Goal: Find contact information: Find contact information

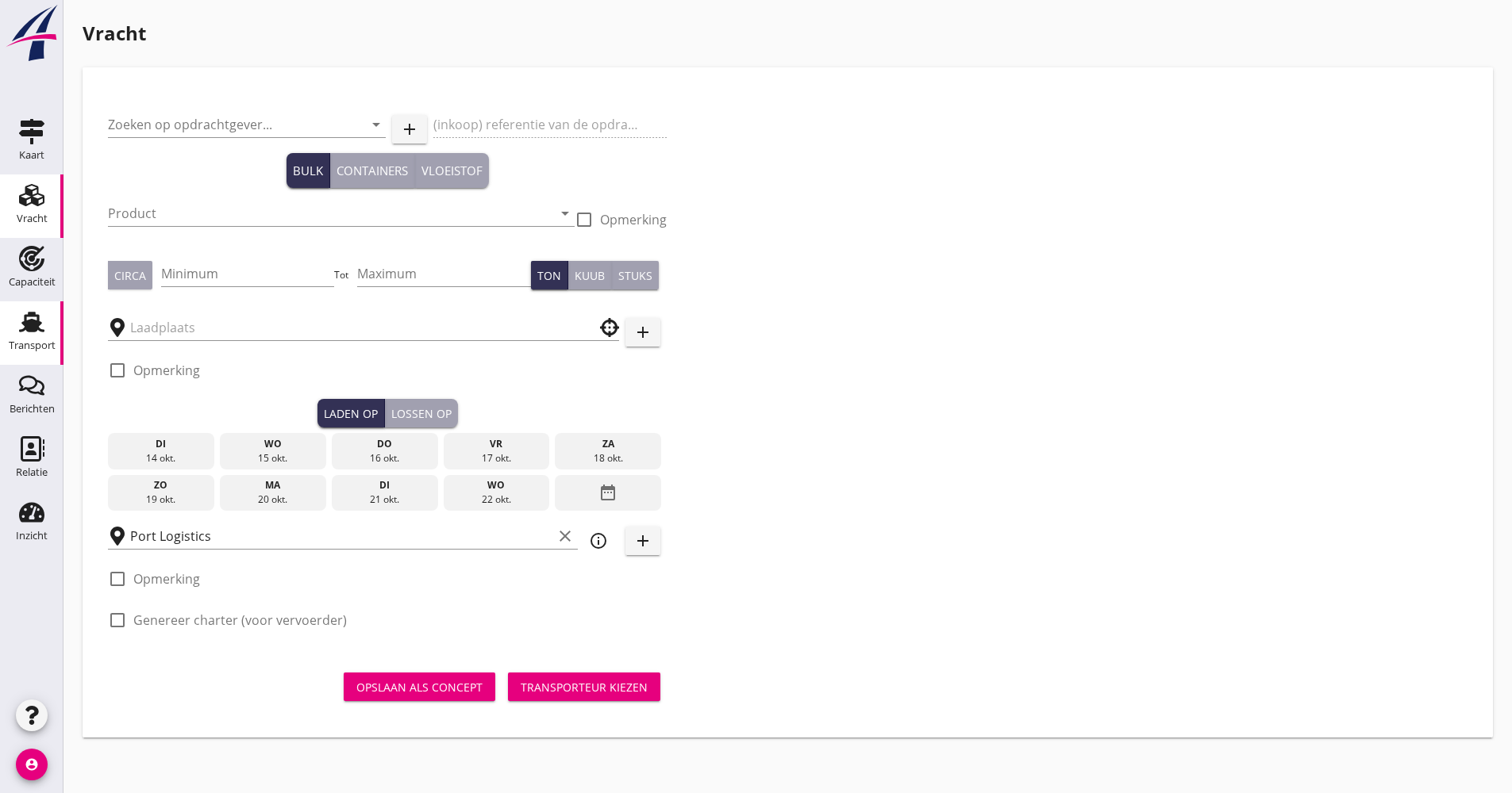
click at [49, 340] on div "Transport" at bounding box center [32, 345] width 47 height 22
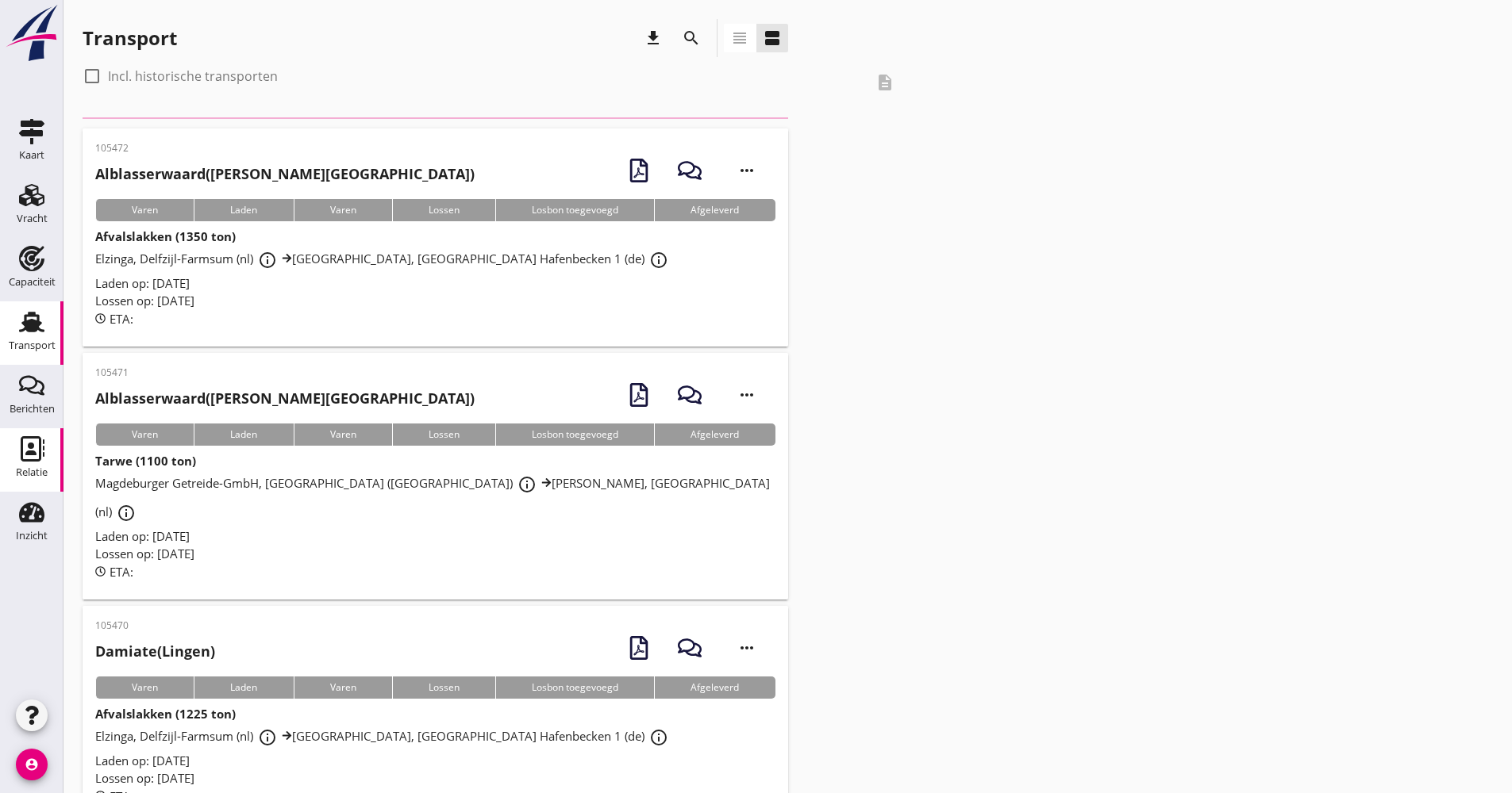
click at [26, 452] on icon "Relatie" at bounding box center [32, 449] width 26 height 26
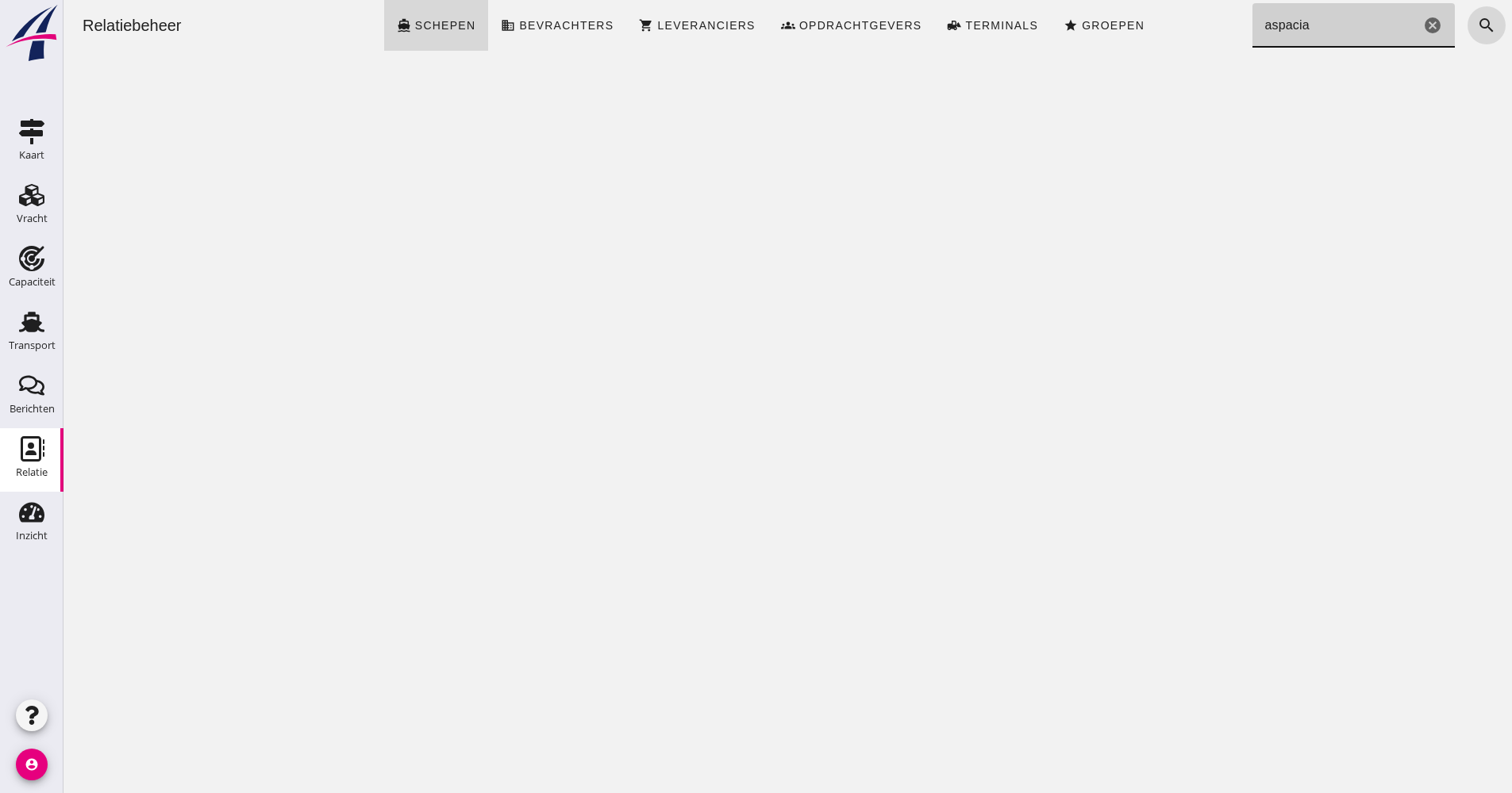
drag, startPoint x: 1308, startPoint y: 36, endPoint x: 1240, endPoint y: 36, distance: 68.0
click at [1252, 36] on input "aspacia" at bounding box center [1336, 25] width 168 height 44
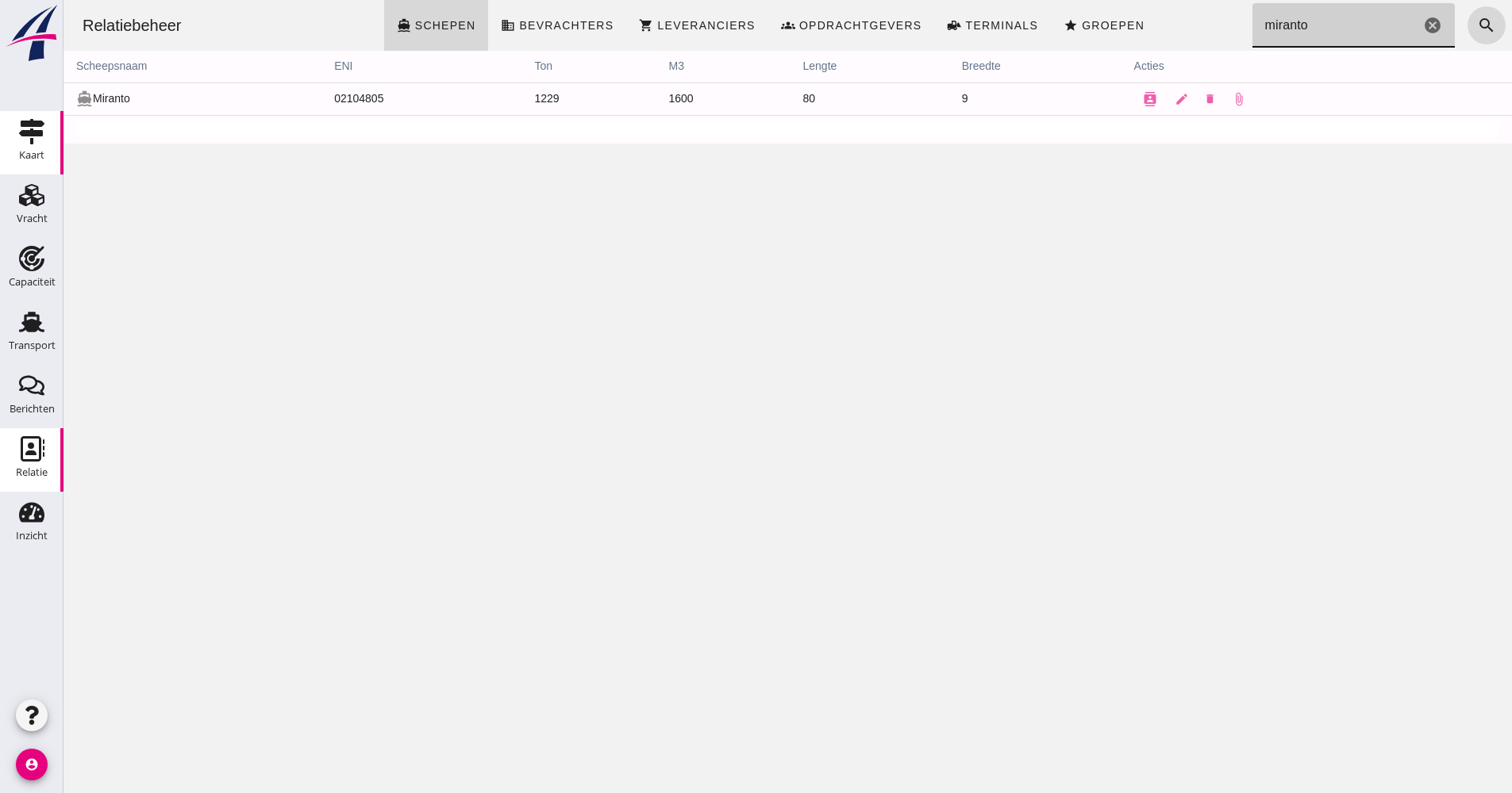
type input "miranto"
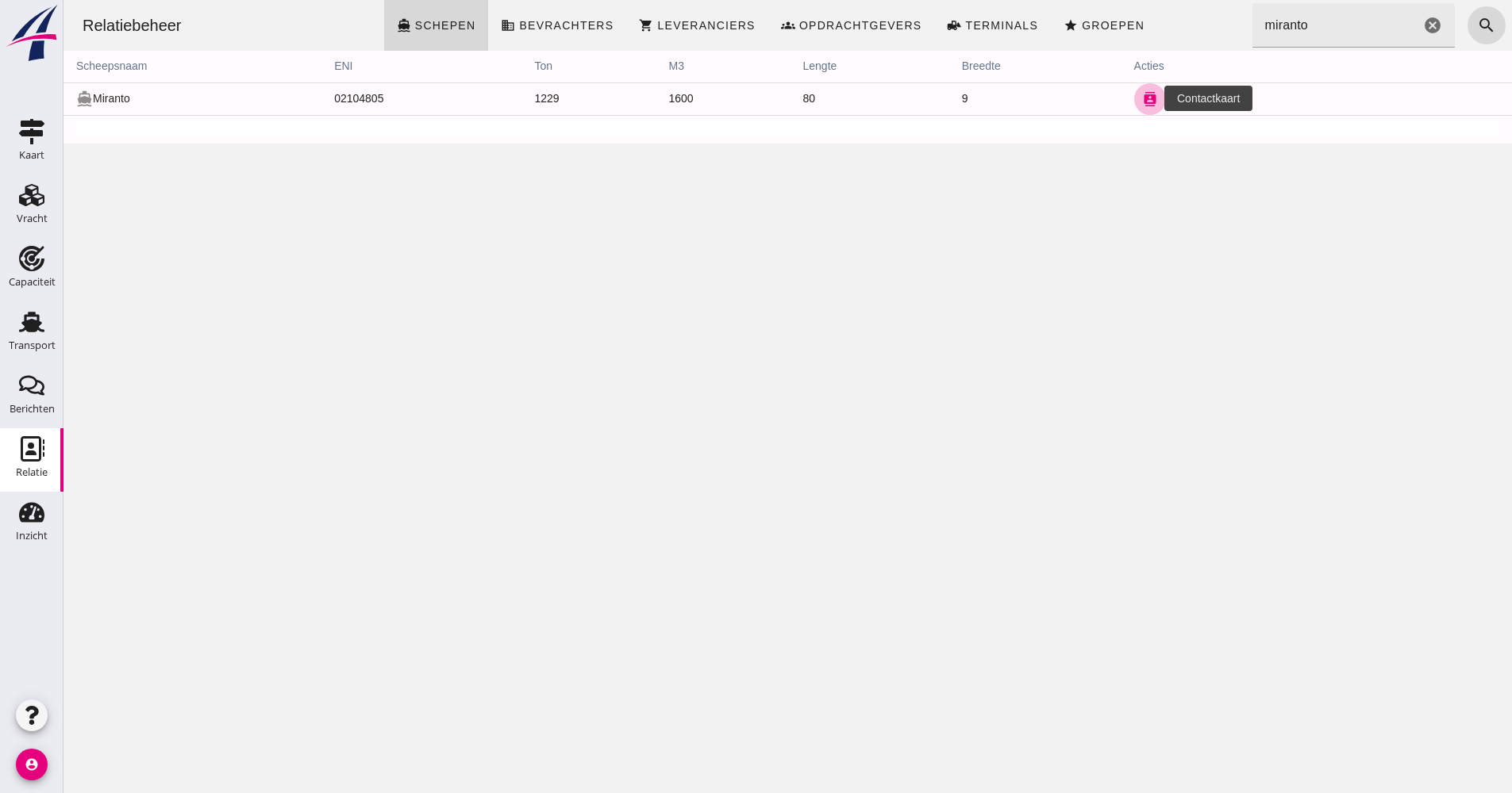
click at [1134, 101] on button "contacts" at bounding box center [1149, 99] width 32 height 32
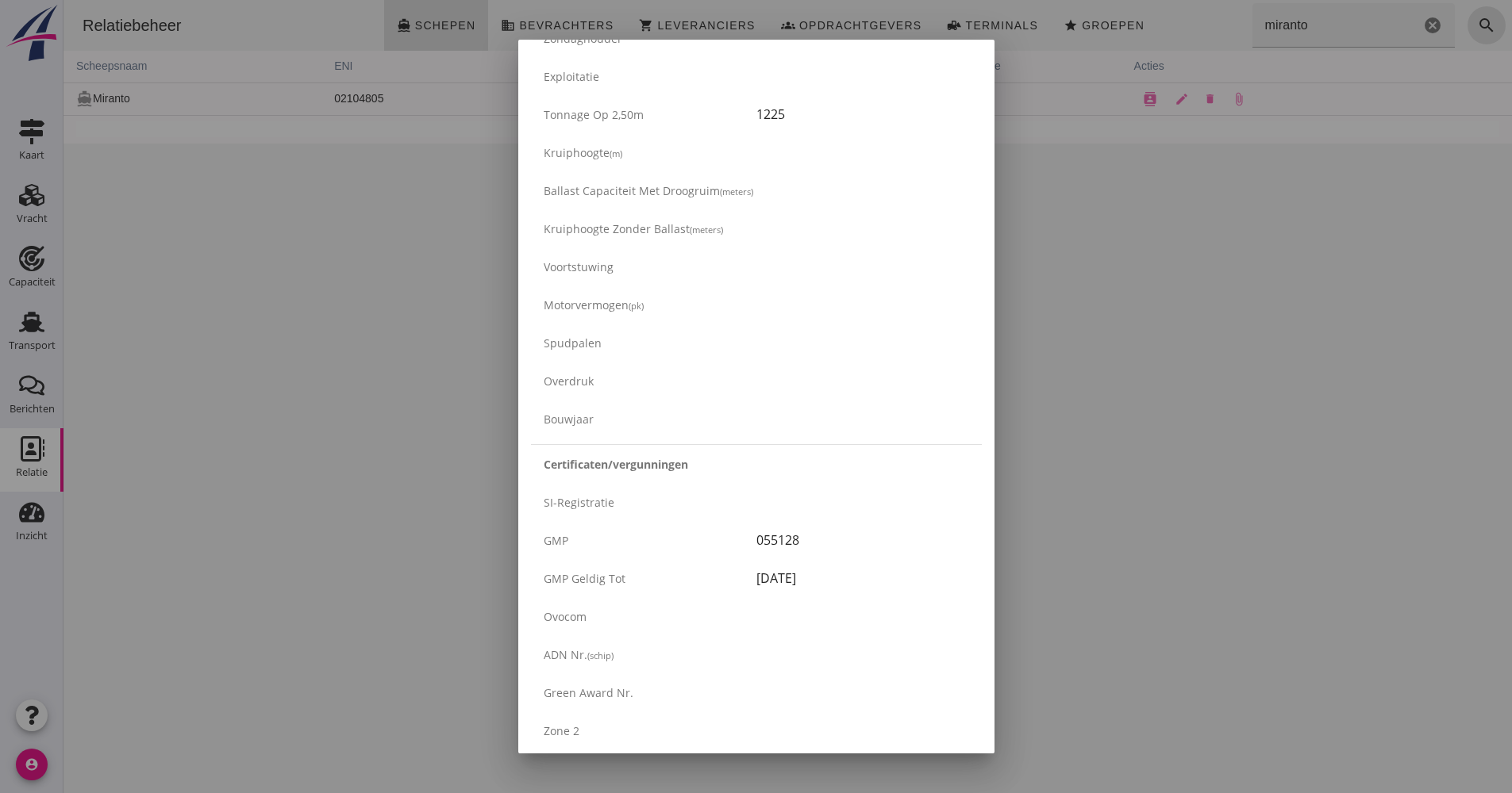
scroll to position [2509, 0]
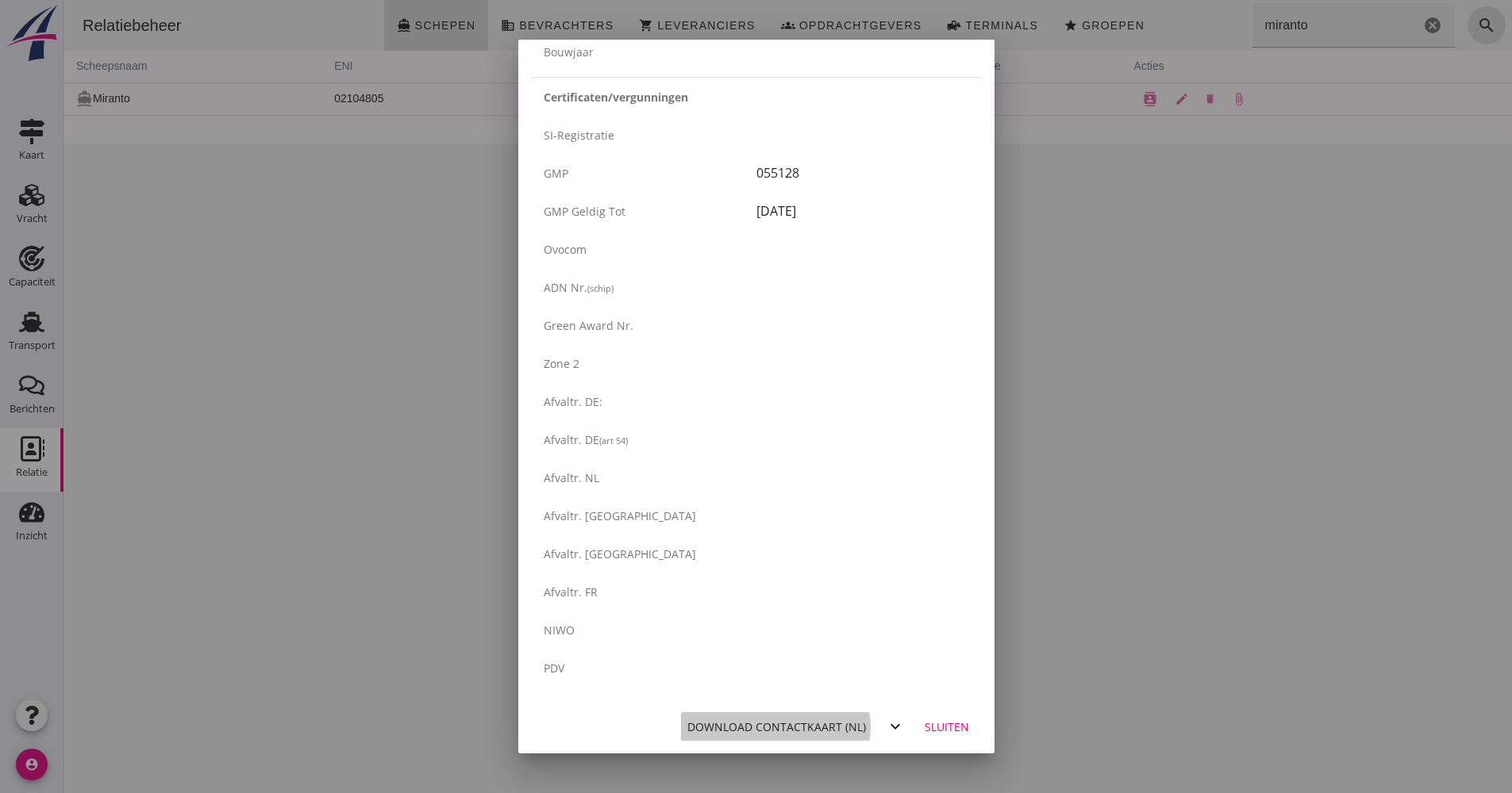
click at [784, 716] on button "Download contactkaart (nl)" at bounding box center [776, 727] width 192 height 29
click at [767, 718] on div "Download contactkaart (nl)" at bounding box center [776, 726] width 179 height 16
click at [941, 722] on div "Sluiten" at bounding box center [946, 726] width 44 height 16
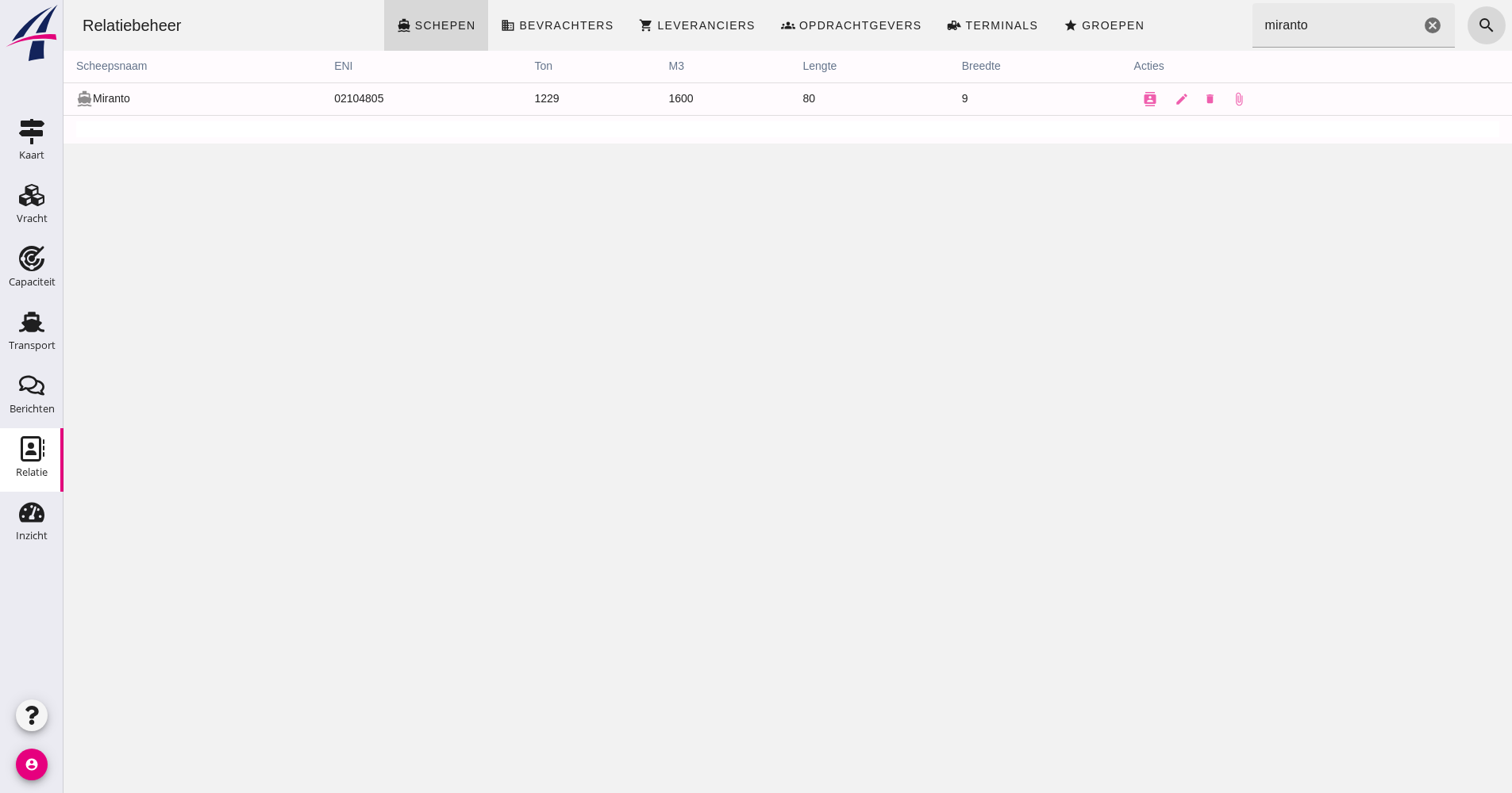
scroll to position [0, 0]
click at [1143, 102] on icon "contacts" at bounding box center [1149, 99] width 14 height 14
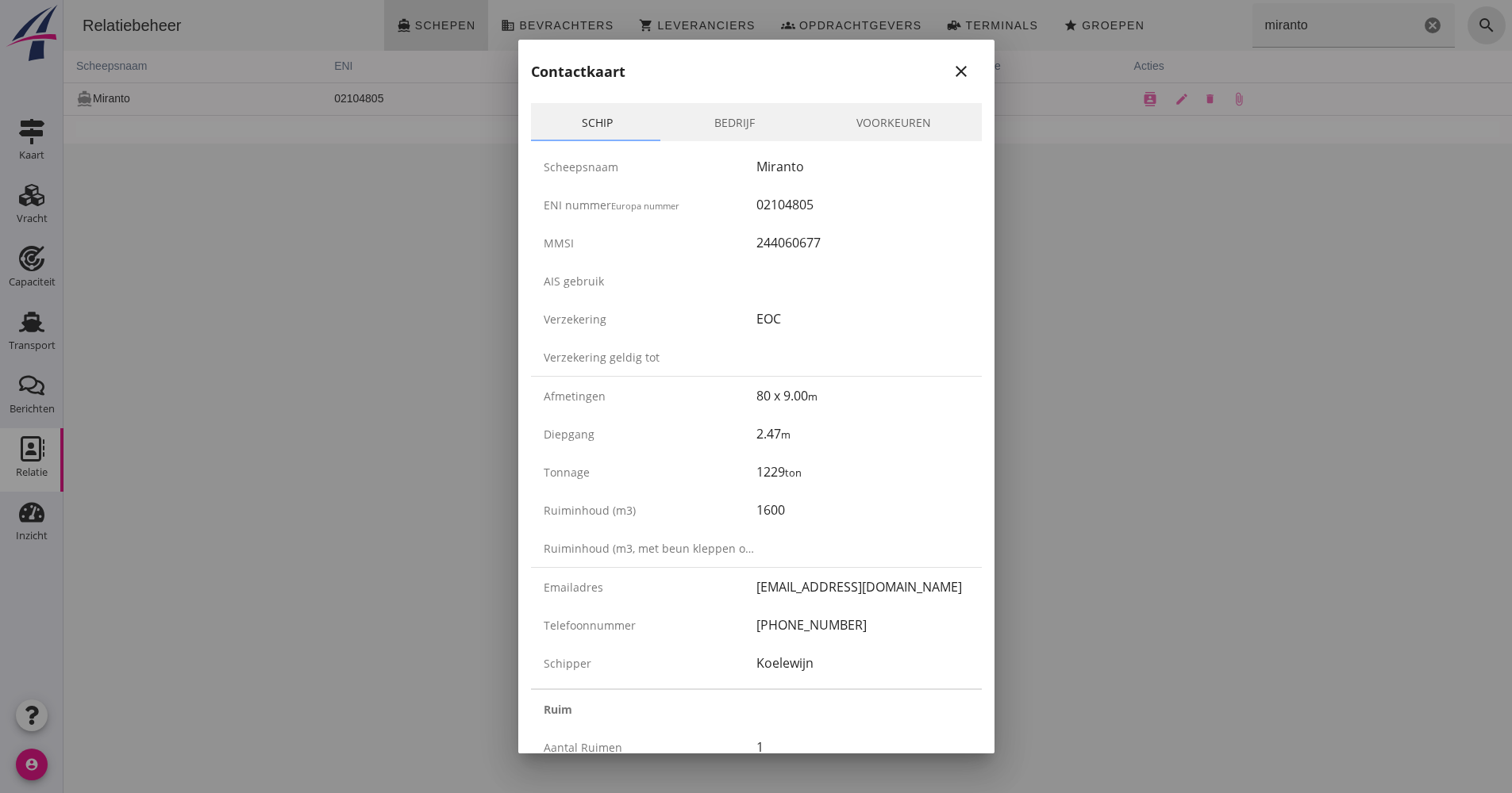
drag, startPoint x: 852, startPoint y: 619, endPoint x: 746, endPoint y: 624, distance: 106.1
click at [746, 624] on div "Telefoonnummer [PHONE_NUMBER]" at bounding box center [756, 625] width 451 height 38
drag, startPoint x: 746, startPoint y: 624, endPoint x: 757, endPoint y: 624, distance: 11.0
copy div "[PHONE_NUMBER]"
